Goal: Task Accomplishment & Management: Use online tool/utility

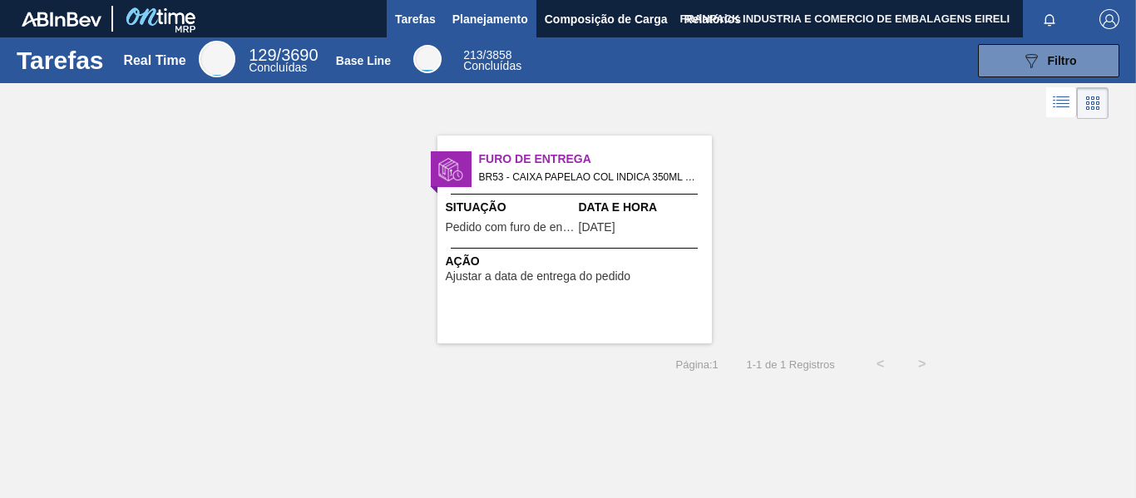
click at [531, 20] on button "Planejamento" at bounding box center [490, 18] width 92 height 37
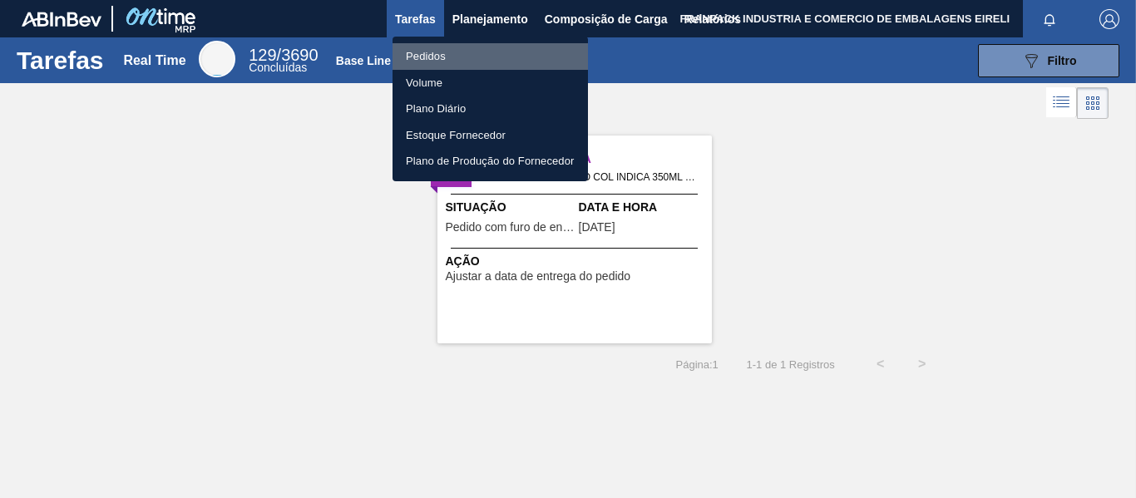
click at [440, 59] on li "Pedidos" at bounding box center [491, 56] width 196 height 27
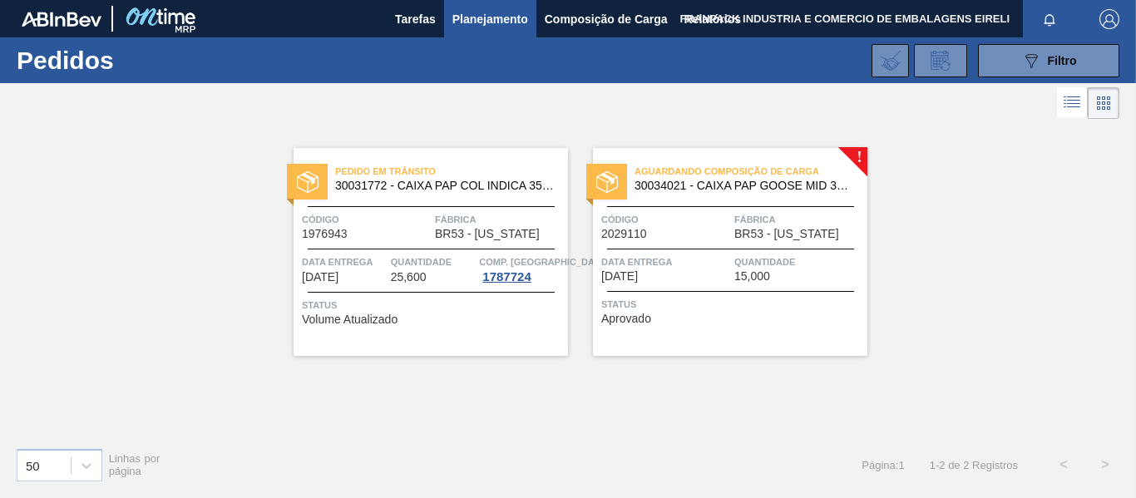
click at [793, 319] on div "Status Aprovado" at bounding box center [733, 309] width 262 height 27
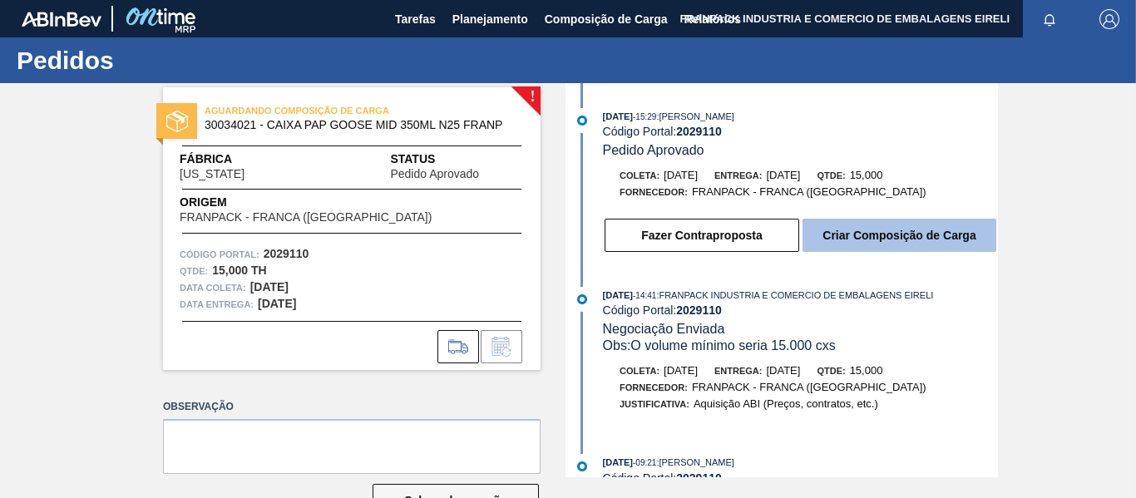
click at [894, 227] on button "Criar Composição de Carga" at bounding box center [900, 235] width 194 height 33
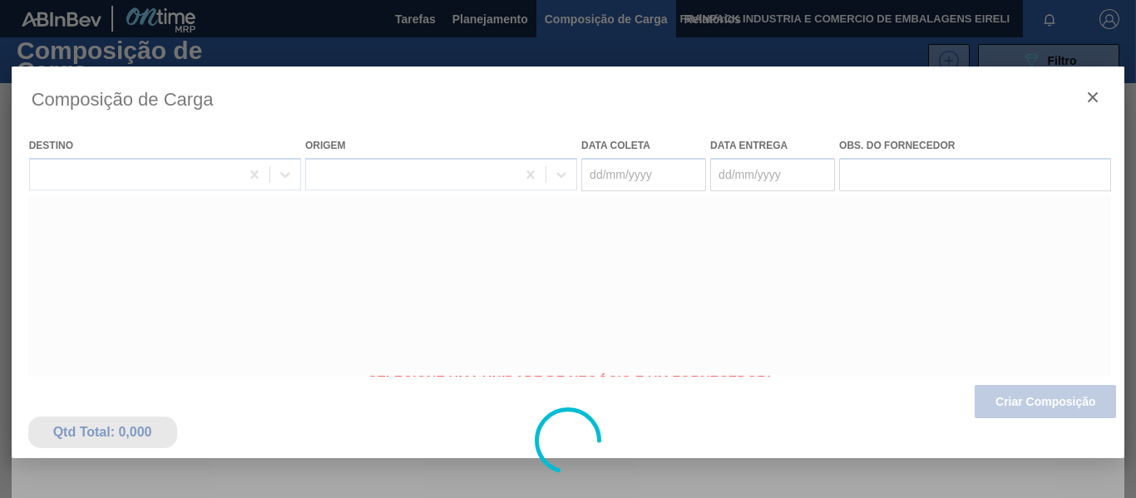
type coleta "[DATE]"
type entrega "[DATE]"
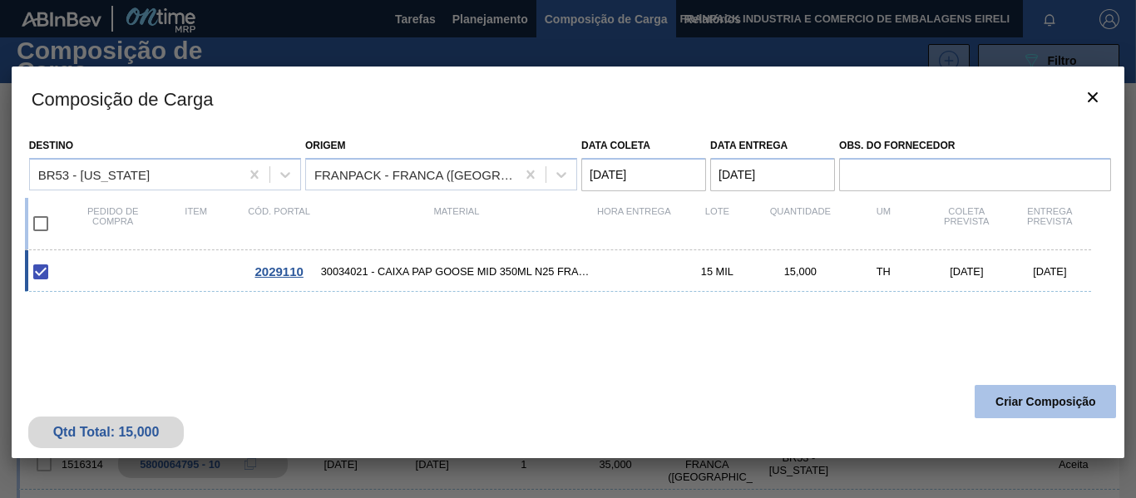
click at [1040, 401] on button "Criar Composição" at bounding box center [1045, 401] width 141 height 33
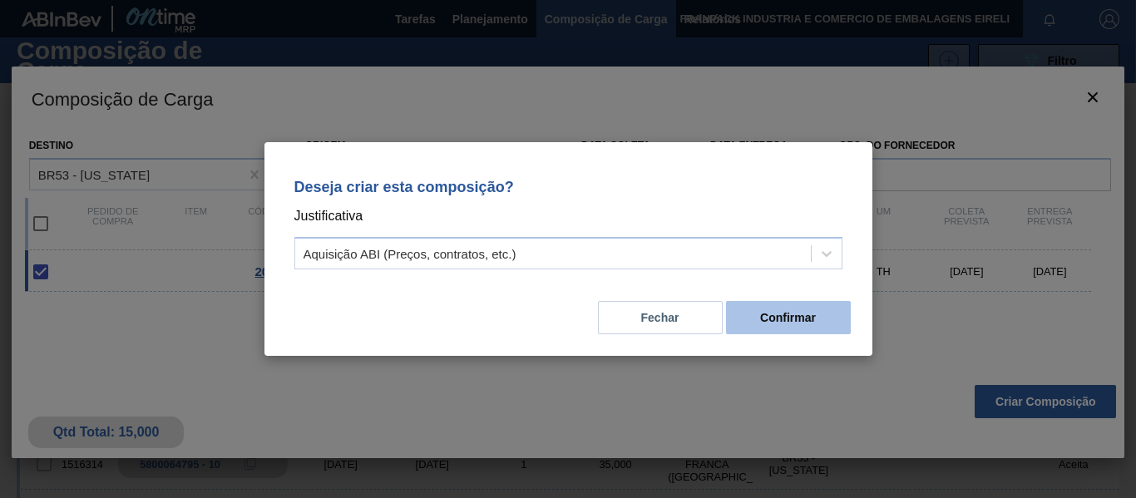
click at [781, 322] on button "Confirmar" at bounding box center [788, 317] width 125 height 33
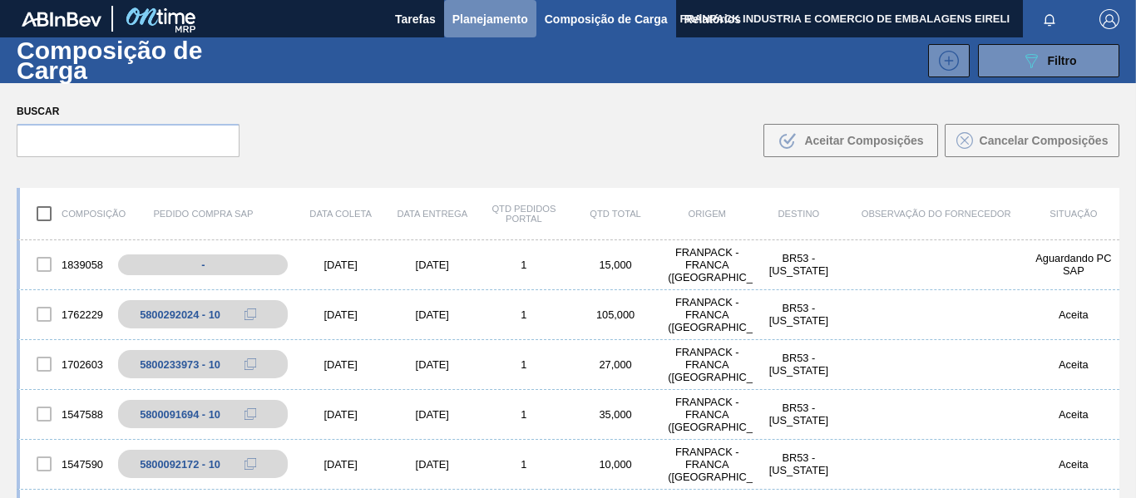
click at [500, 22] on span "Planejamento" at bounding box center [491, 19] width 76 height 20
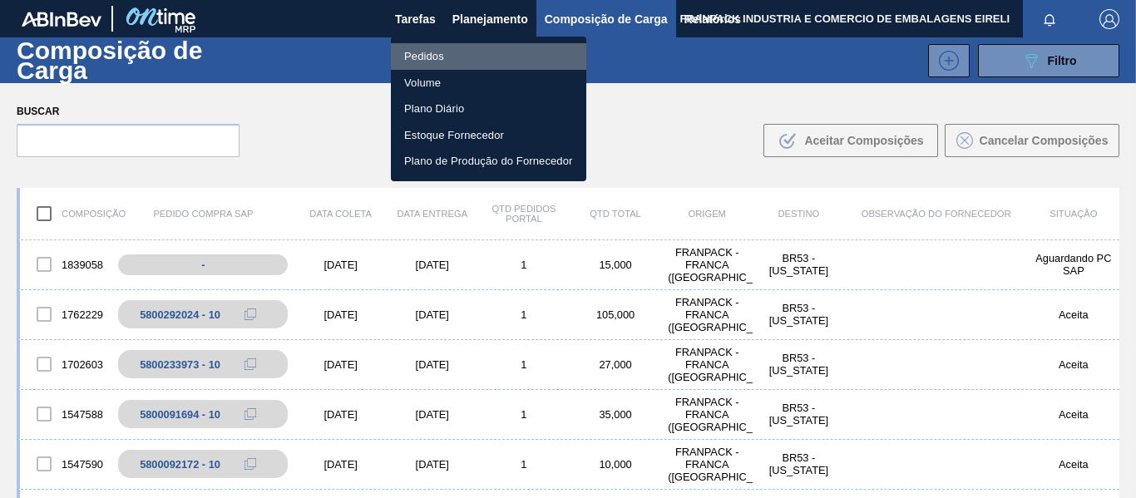
drag, startPoint x: 414, startPoint y: 57, endPoint x: 421, endPoint y: 64, distance: 9.4
click at [414, 57] on li "Pedidos" at bounding box center [489, 56] width 196 height 27
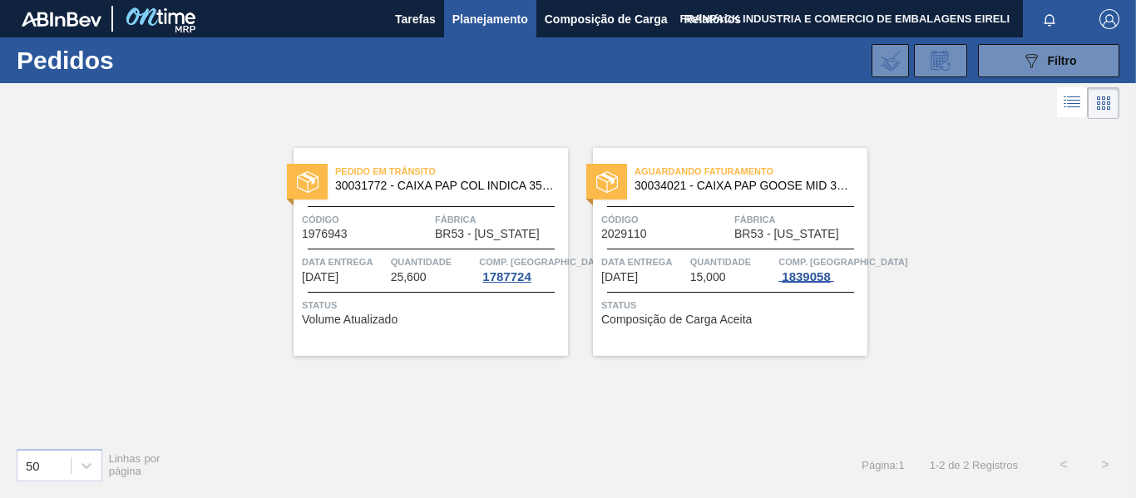
click at [806, 274] on div "1839058" at bounding box center [806, 276] width 55 height 13
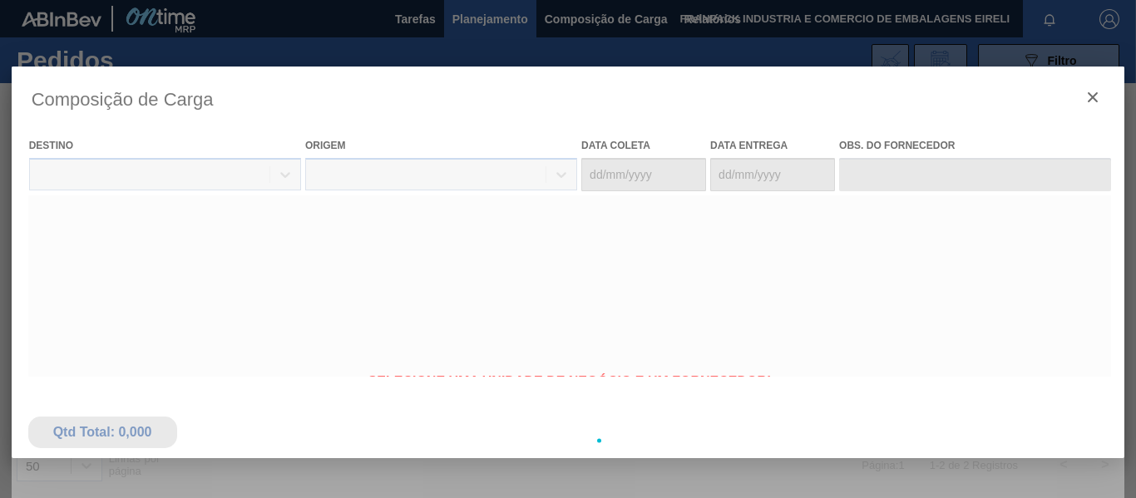
type coleta "[DATE]"
type entrega "[DATE]"
